Goal: Find specific page/section: Find specific page/section

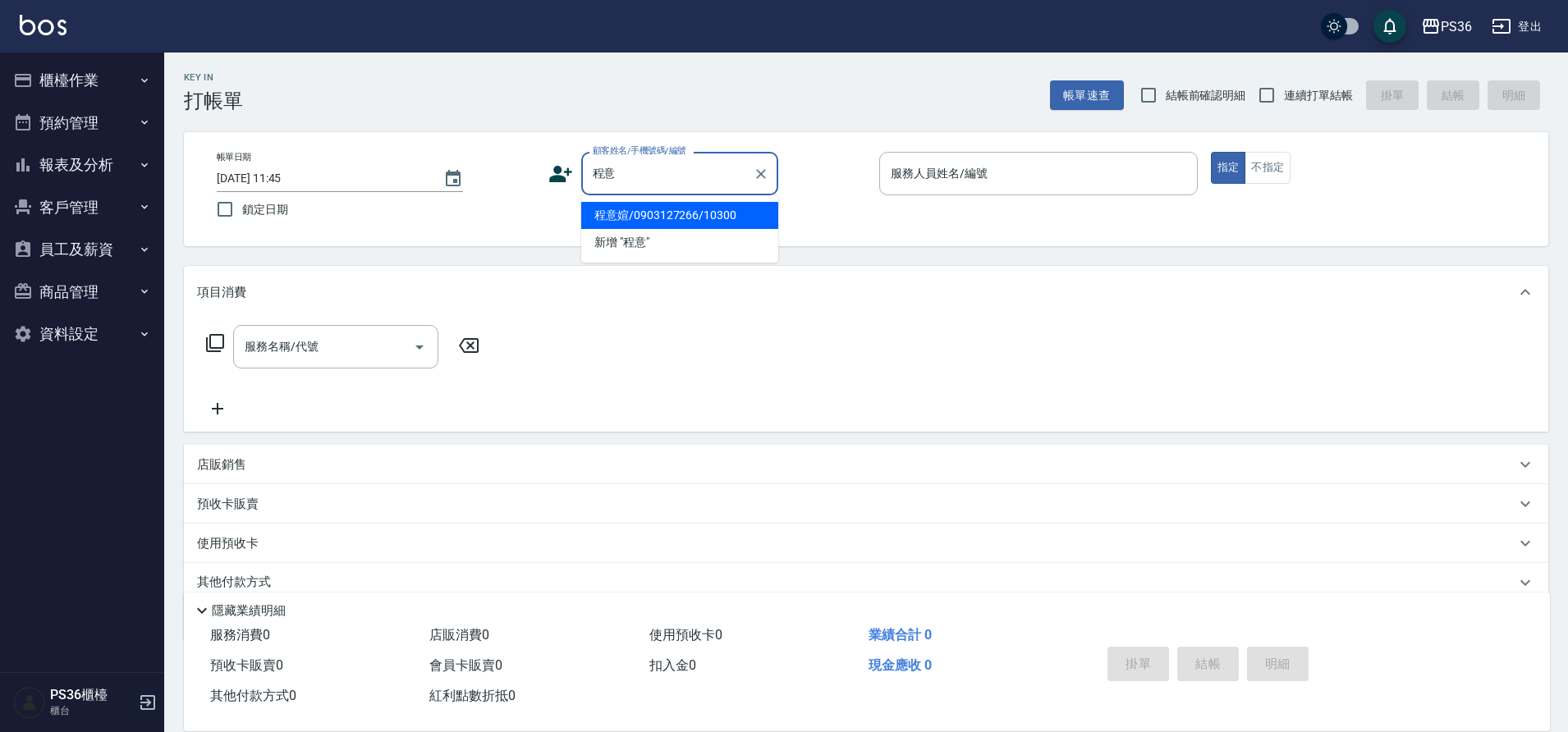
click at [687, 212] on li "程意媗/0903127266/10300" at bounding box center [679, 216] width 197 height 27
type input "程意媗/0903127266/10300"
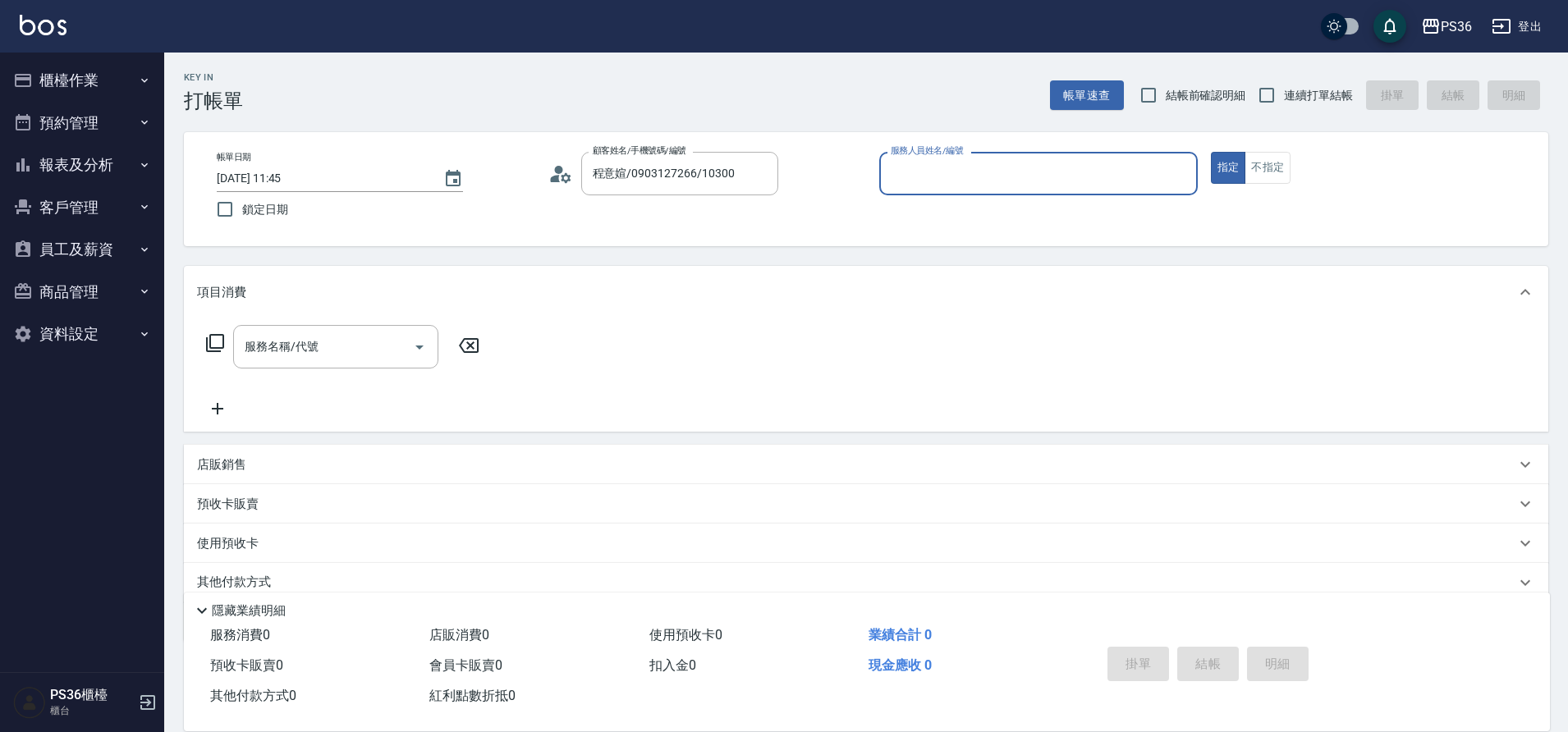
type input "小布-9"
click at [557, 175] on icon at bounding box center [555, 178] width 10 height 7
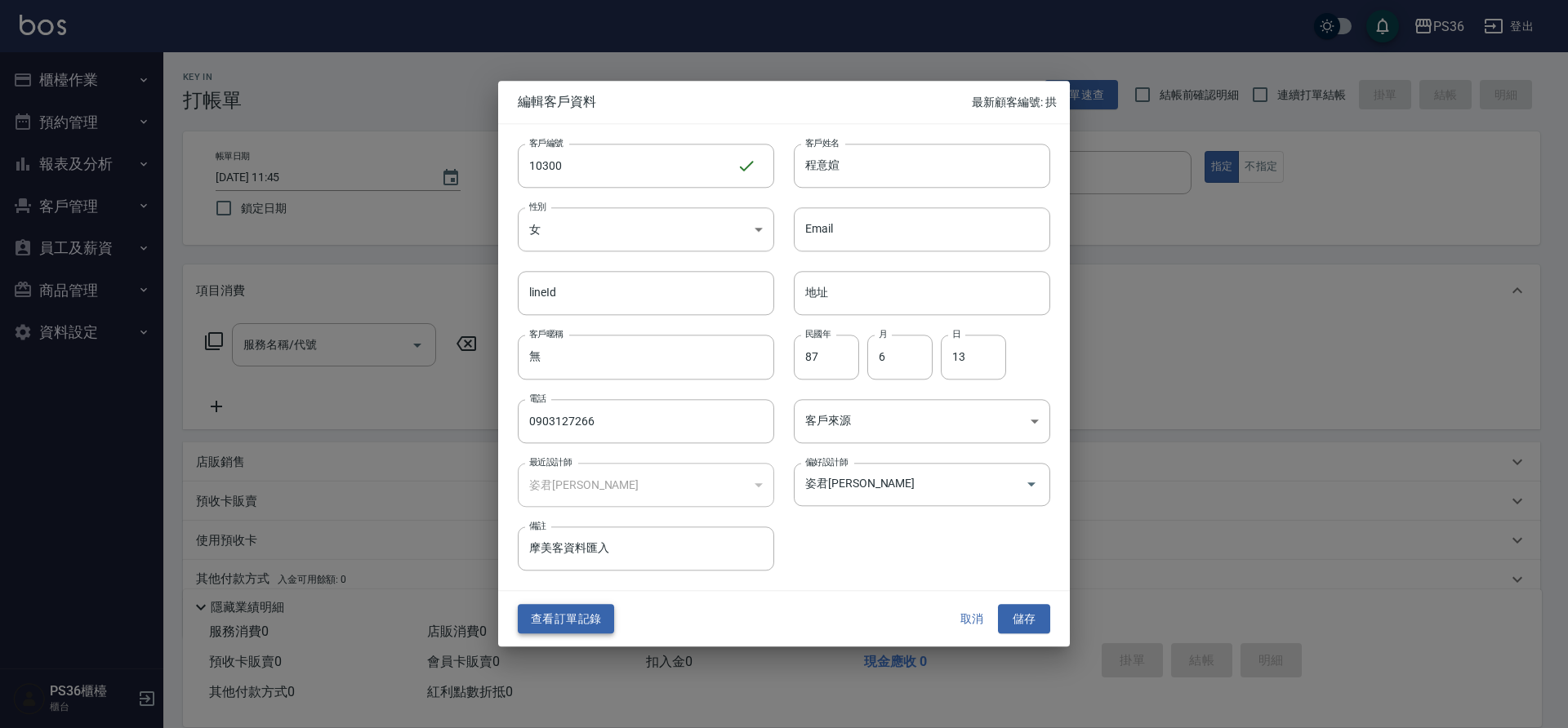
click at [588, 625] on button "查看訂單記錄" at bounding box center [566, 619] width 97 height 30
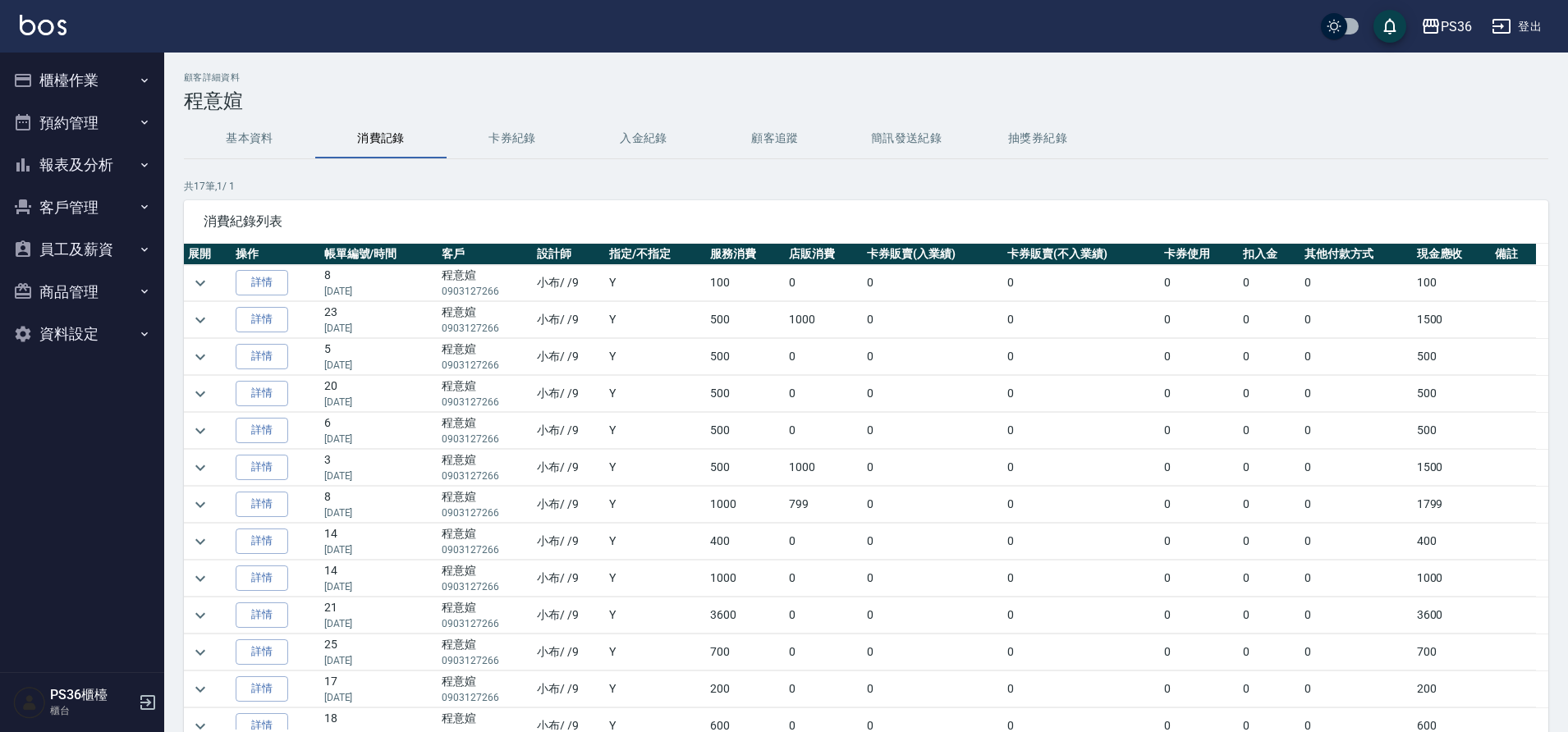
click at [592, 626] on td "小布 / /9" at bounding box center [568, 615] width 72 height 37
click at [195, 613] on icon "expand row" at bounding box center [200, 615] width 20 height 20
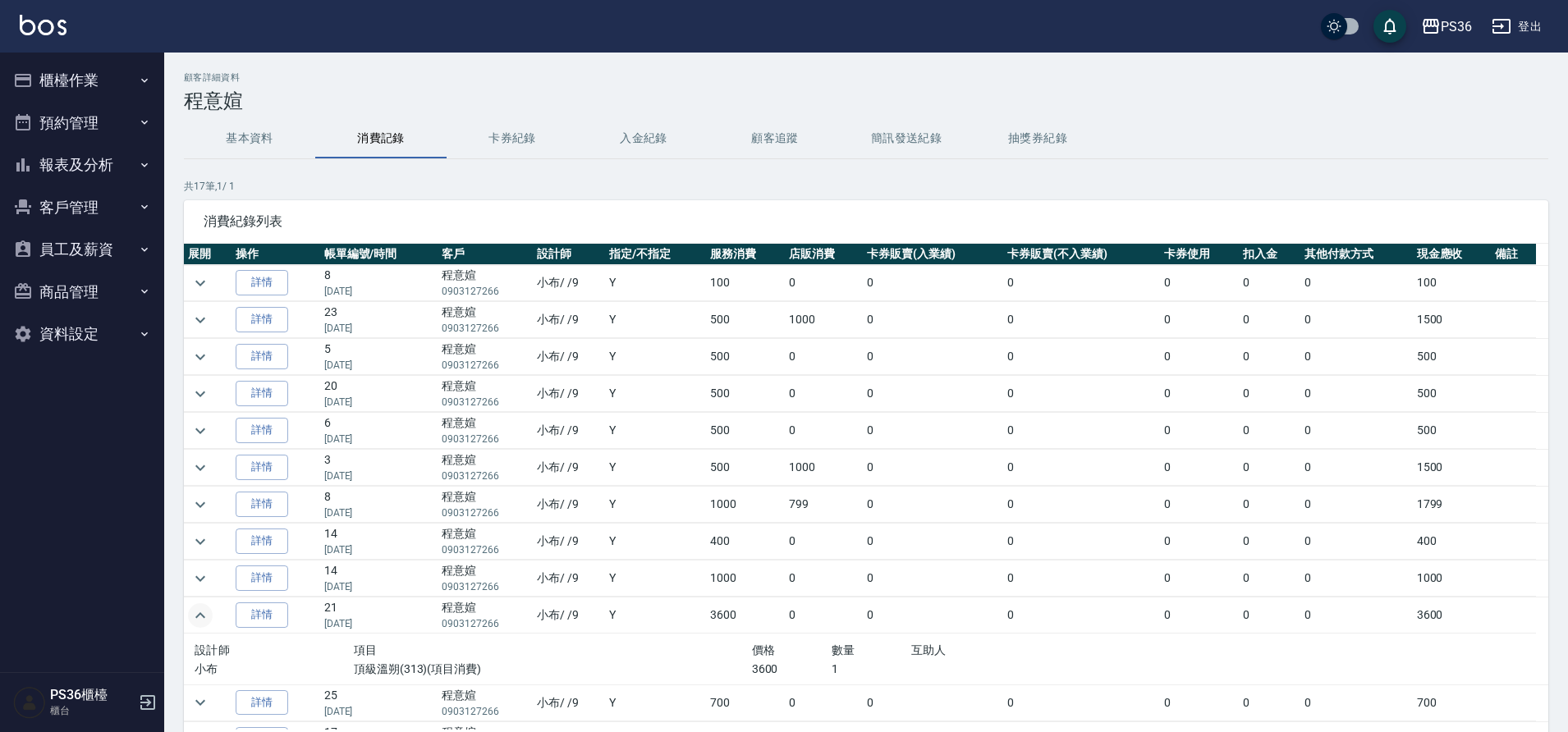
click at [69, 78] on button "櫃檯作業" at bounding box center [82, 80] width 151 height 43
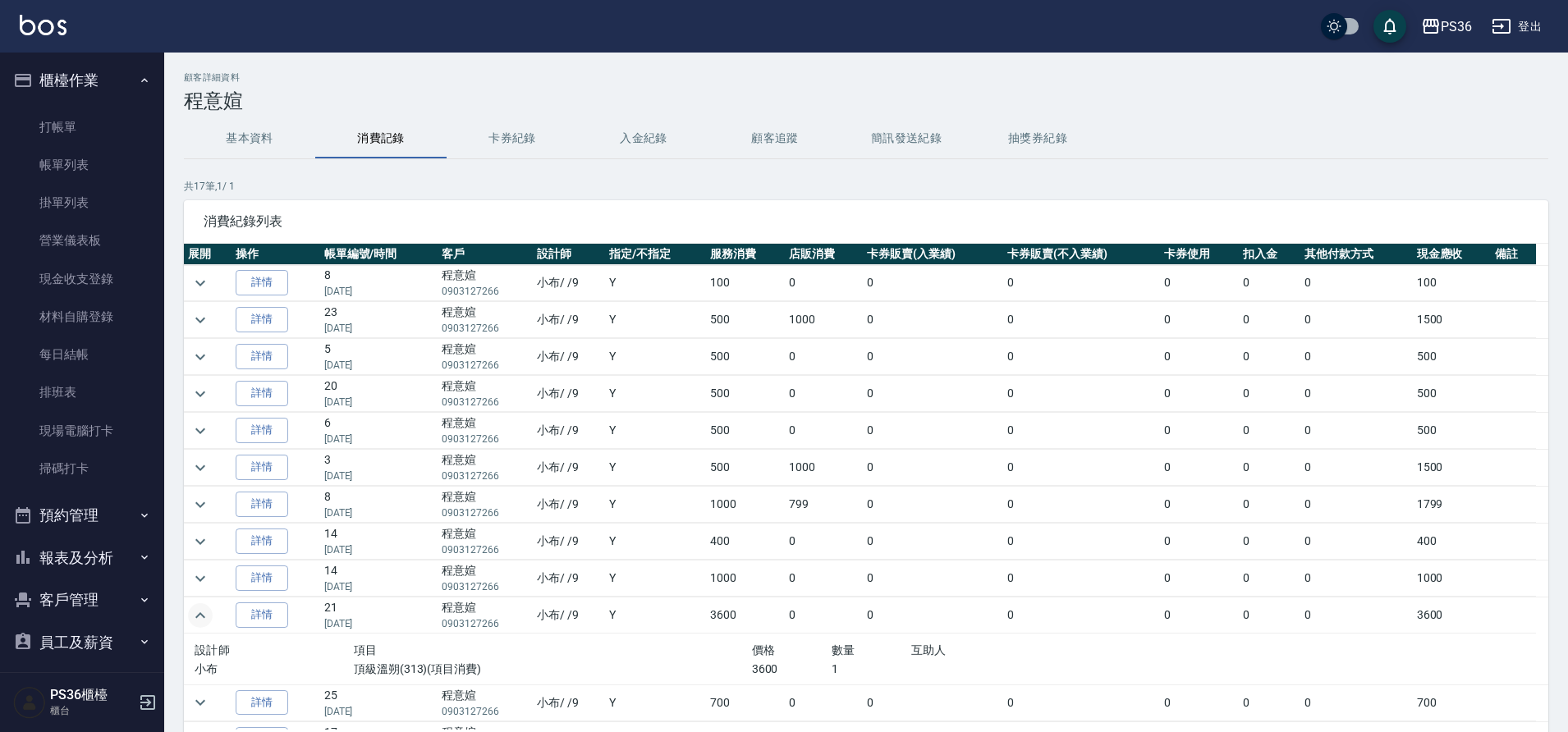
click at [71, 567] on button "報表及分析" at bounding box center [82, 558] width 151 height 43
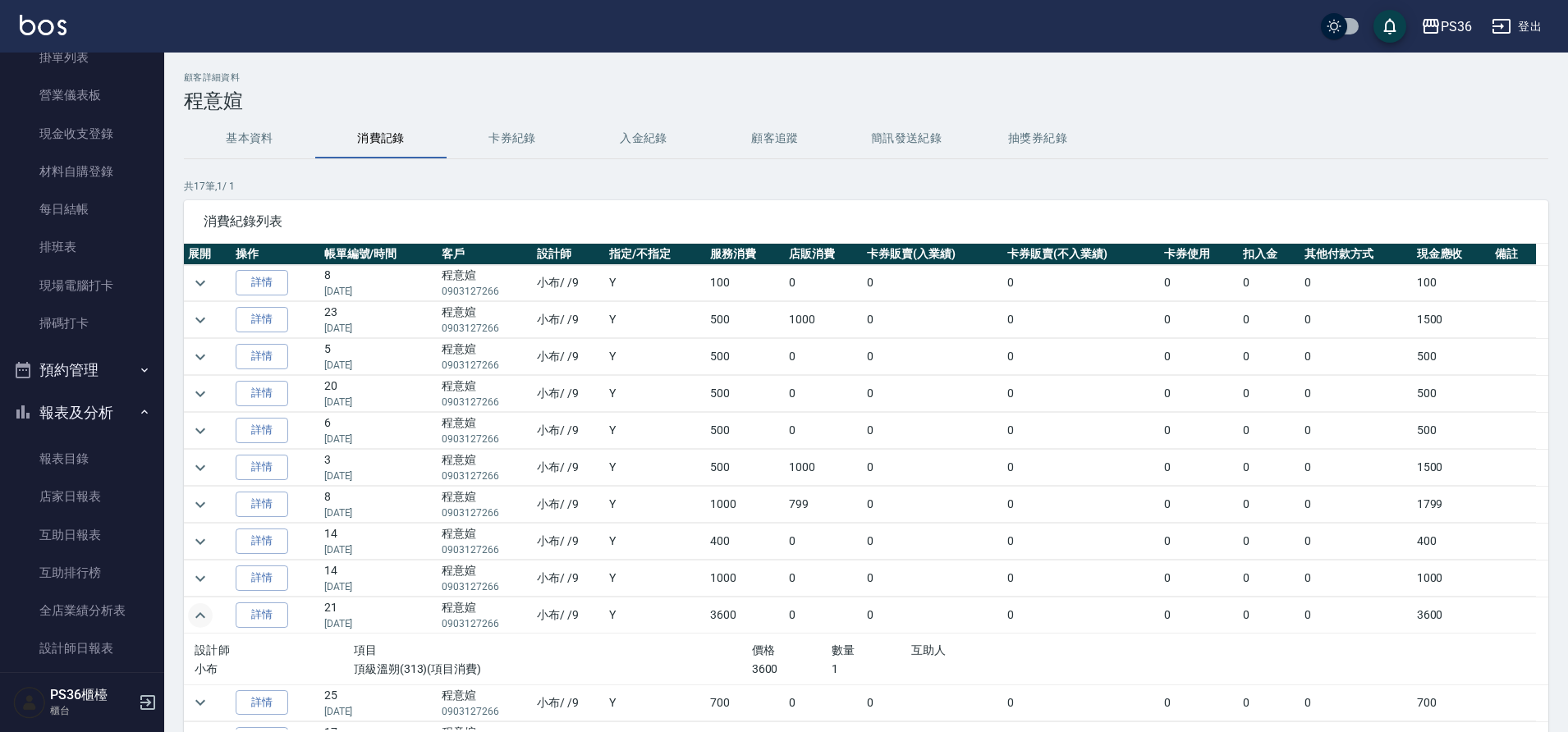
scroll to position [164, 0]
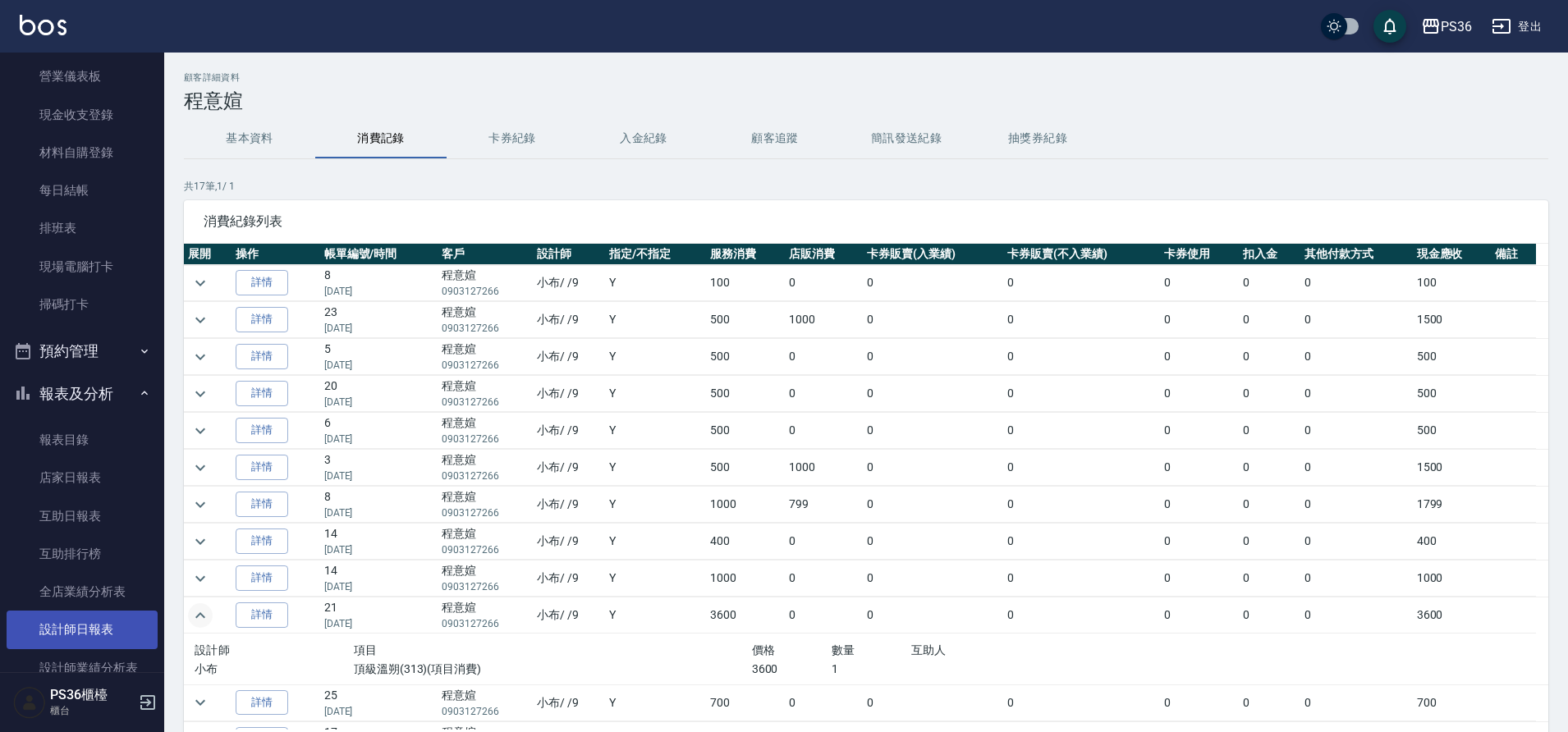
click at [93, 631] on link "設計師日報表" at bounding box center [82, 630] width 151 height 37
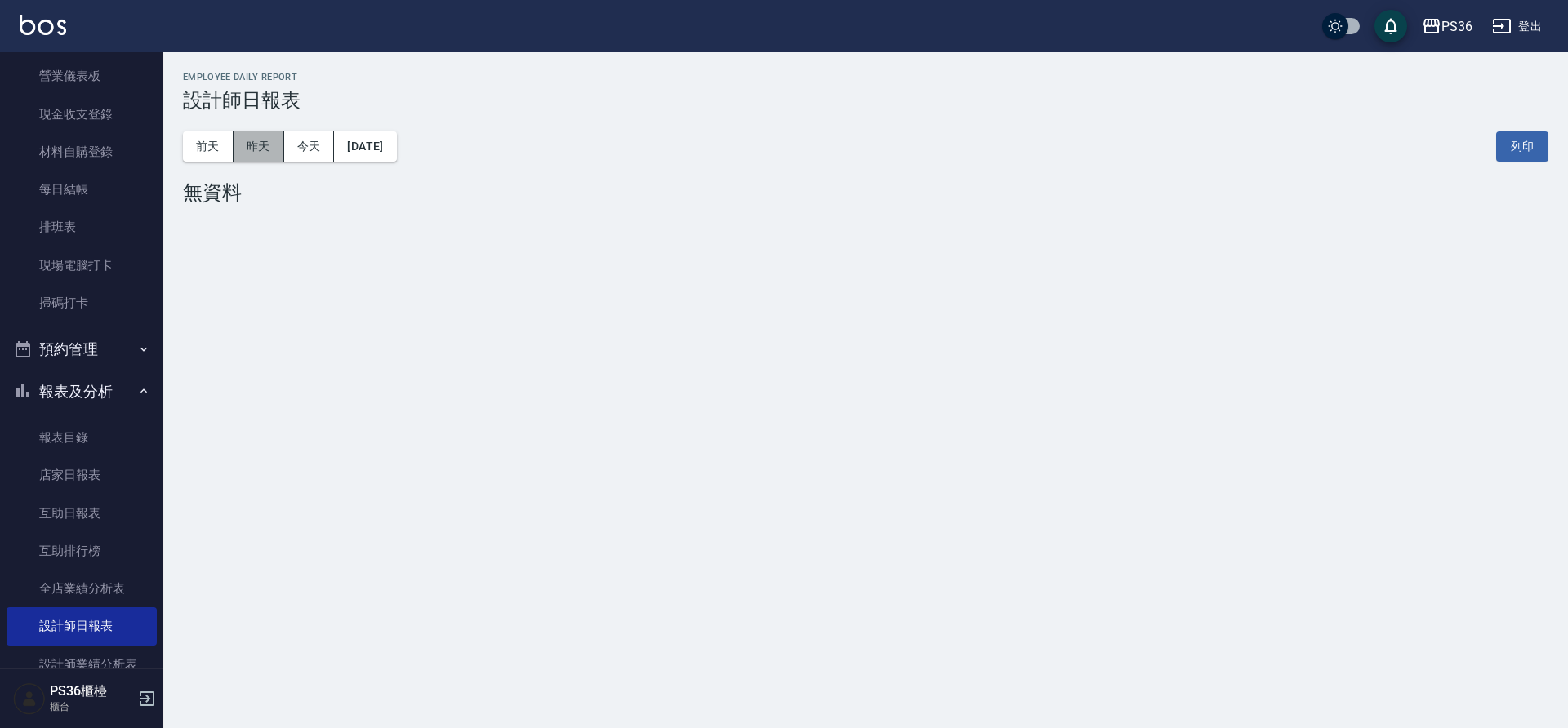
click at [272, 156] on button "昨天" at bounding box center [259, 146] width 50 height 30
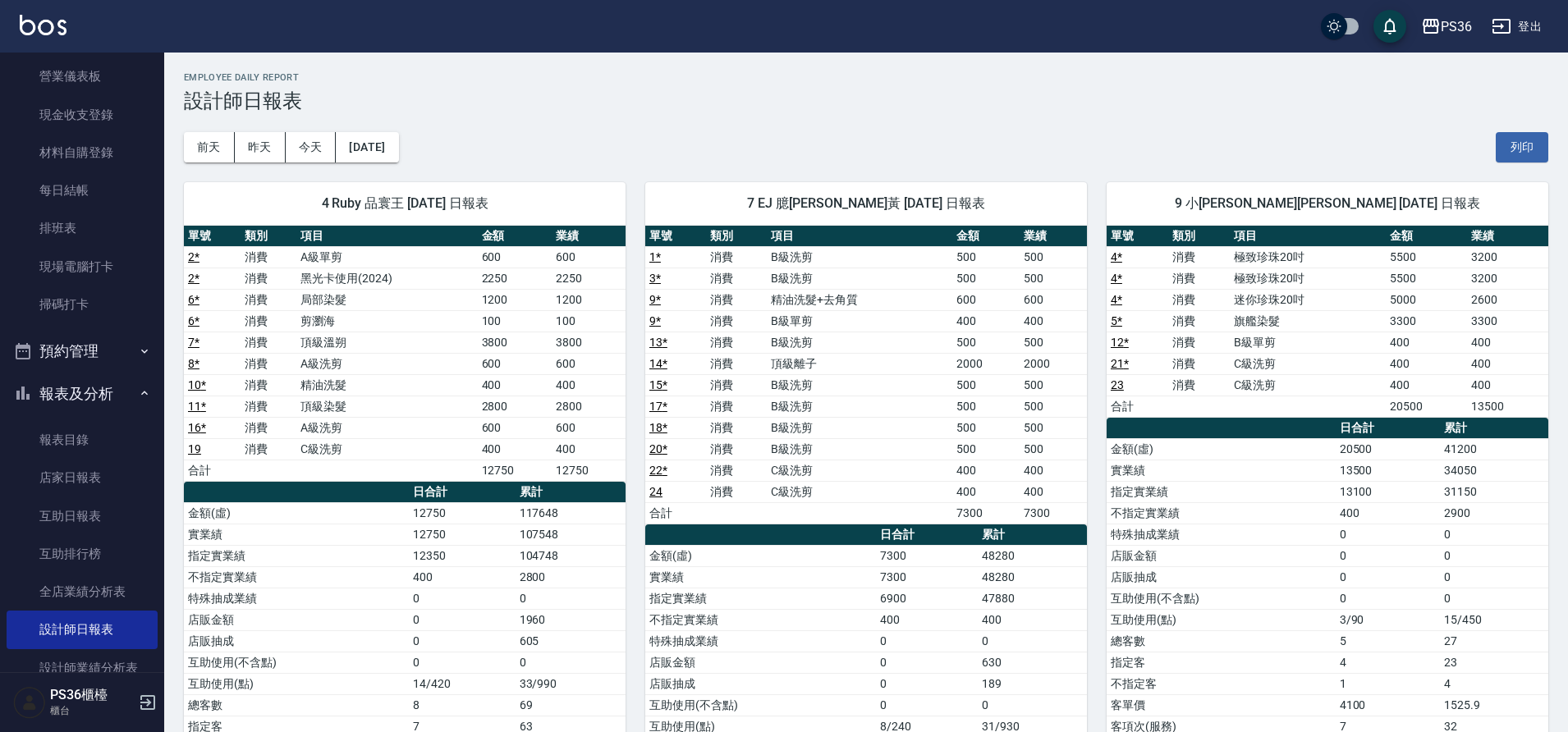
drag, startPoint x: 0, startPoint y: 30, endPoint x: 727, endPoint y: 75, distance: 728.4
click at [727, 75] on h2 "Employee Daily Report" at bounding box center [866, 77] width 1364 height 11
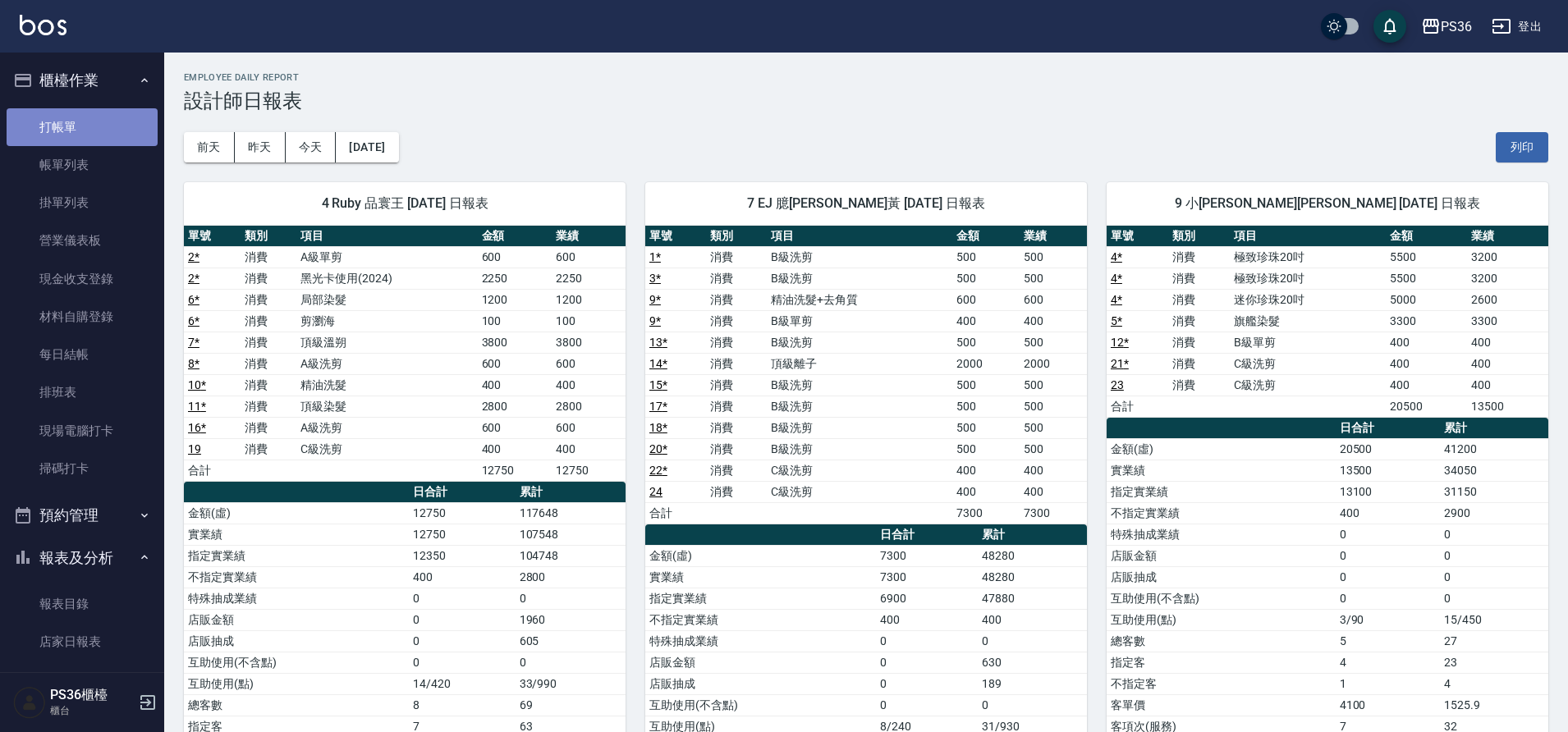
click at [102, 128] on link "打帳單" at bounding box center [82, 127] width 151 height 37
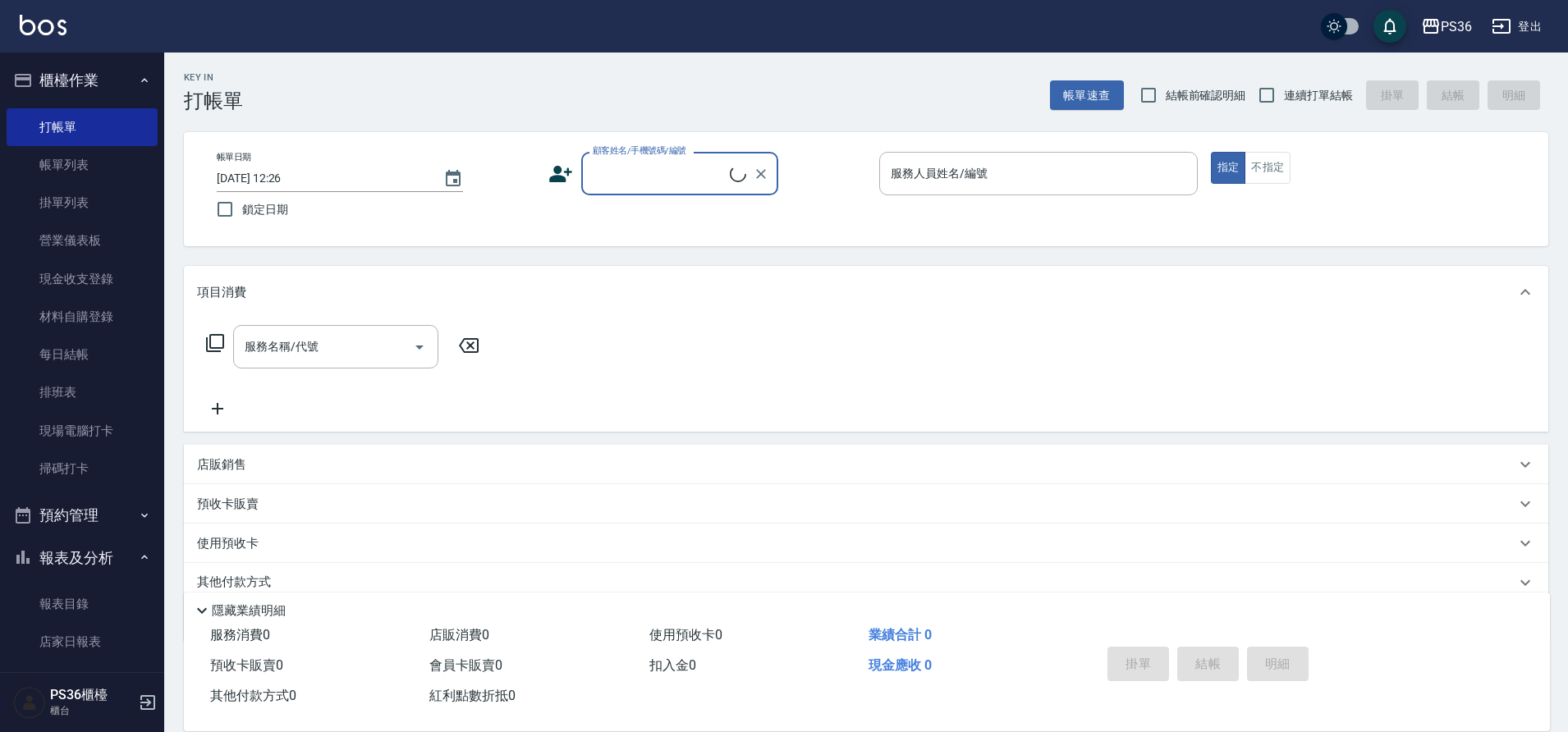
click at [633, 174] on input "顧客姓名/手機號碼/編號" at bounding box center [659, 174] width 142 height 28
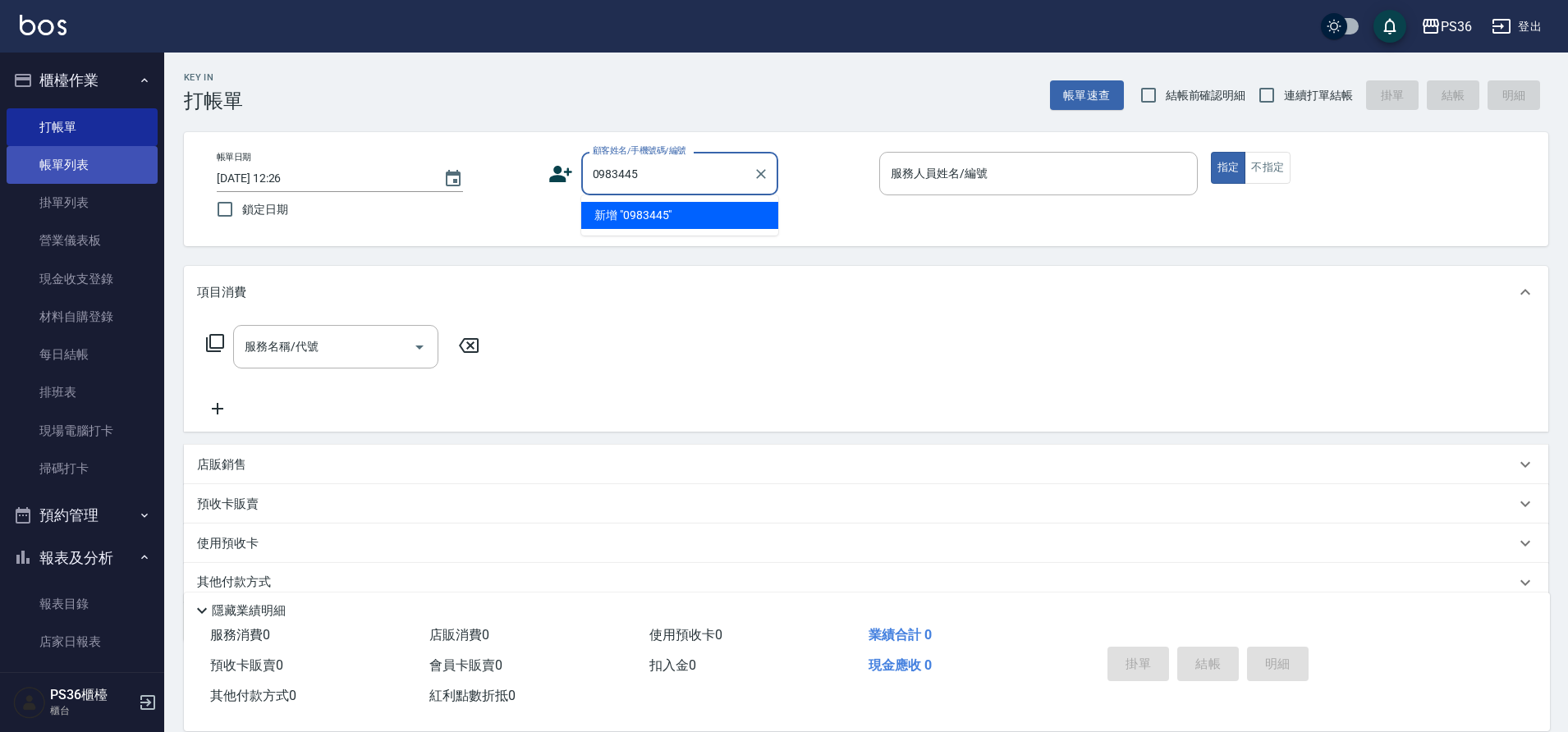
type input "0983445"
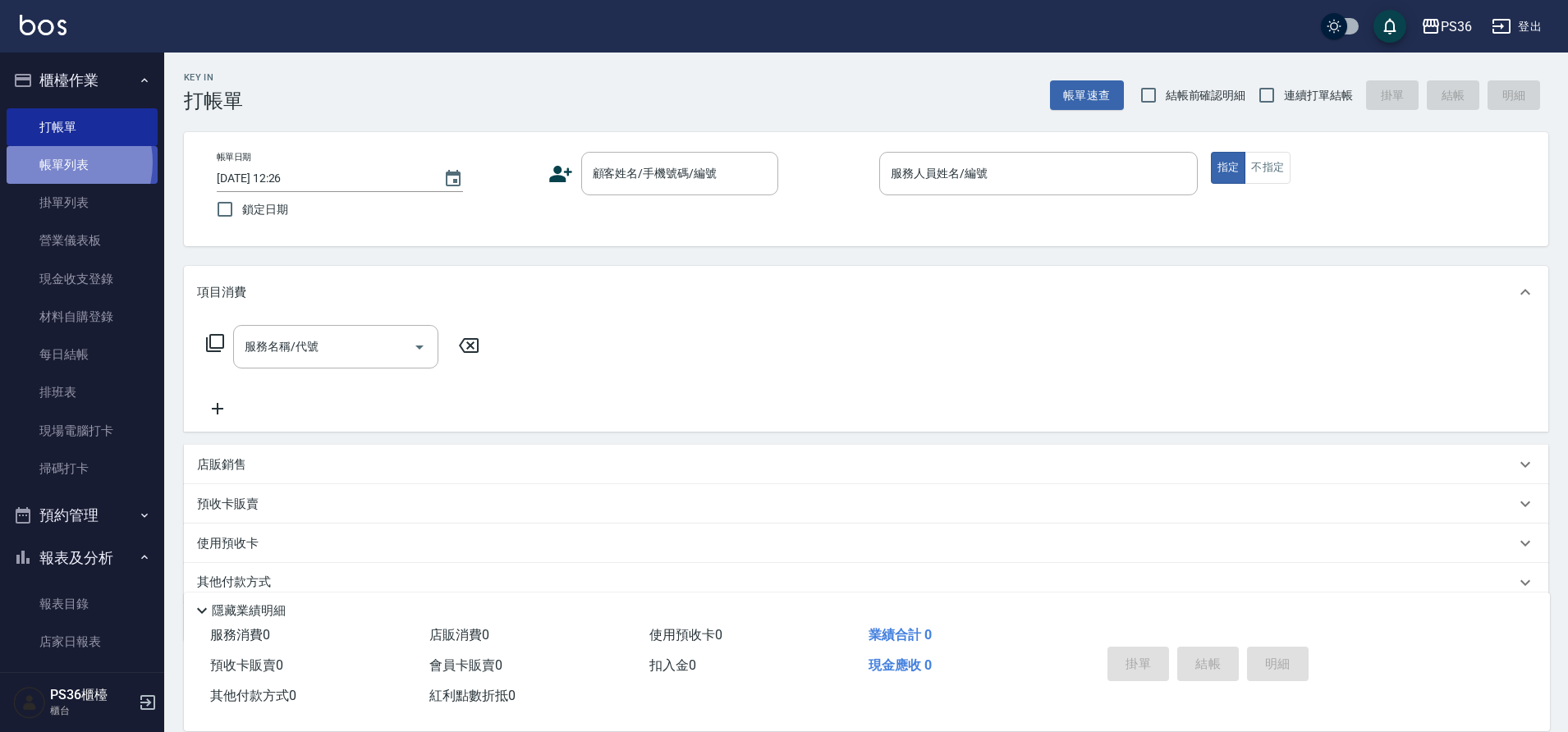
click at [54, 163] on link "帳單列表" at bounding box center [82, 165] width 151 height 37
